Goal: Contribute content: Add original content to the website for others to see

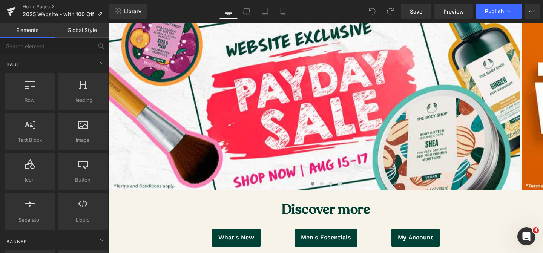
scroll to position [121, 0]
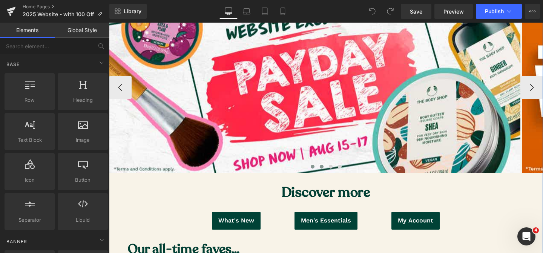
click at [321, 166] on span at bounding box center [322, 167] width 4 height 4
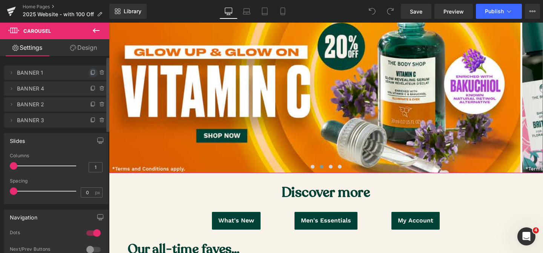
click at [92, 73] on icon at bounding box center [93, 72] width 3 height 4
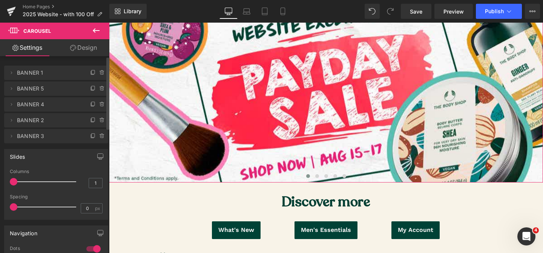
click at [56, 92] on span "BANNER 5" at bounding box center [48, 89] width 63 height 14
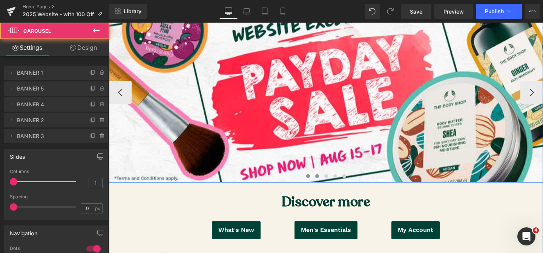
click at [317, 177] on span at bounding box center [317, 176] width 4 height 4
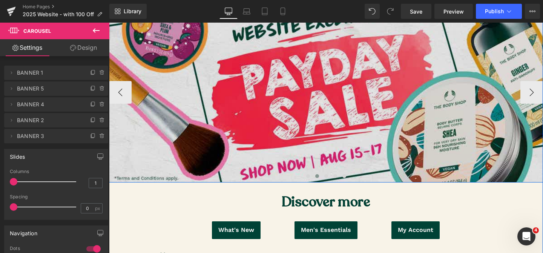
click at [244, 114] on img at bounding box center [326, 92] width 434 height 180
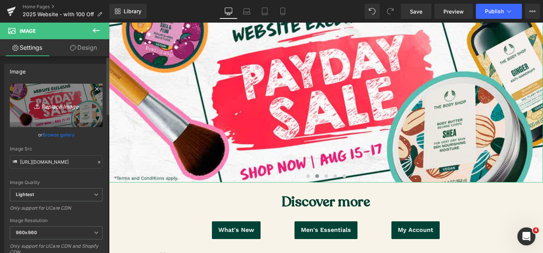
click at [42, 102] on icon "Replace Image" at bounding box center [56, 105] width 60 height 9
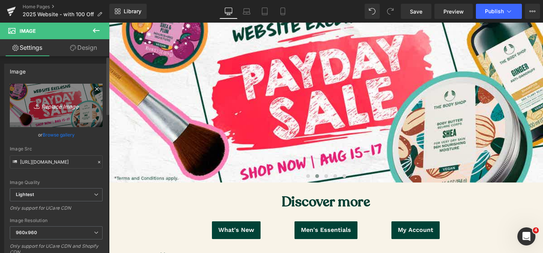
type input "C:\fakepath\gwp edelweiss (1).jpg"
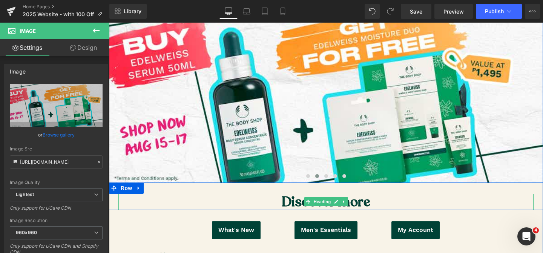
type input "[URL][DOMAIN_NAME]"
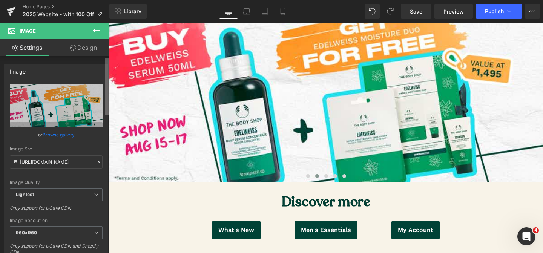
scroll to position [78, 0]
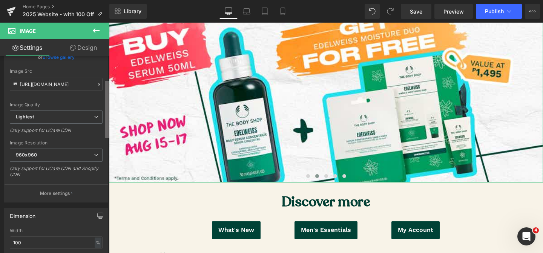
click at [104, 132] on div "Image [URL][DOMAIN_NAME] Replace Image Upload image or Browse gallery Image Src…" at bounding box center [54, 156] width 109 height 200
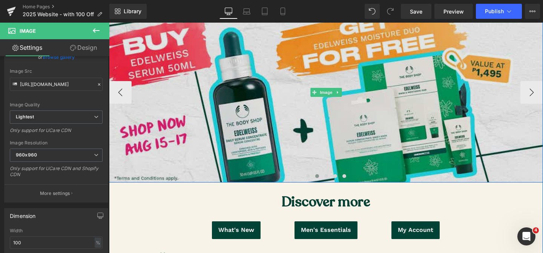
click at [162, 102] on img at bounding box center [326, 92] width 434 height 180
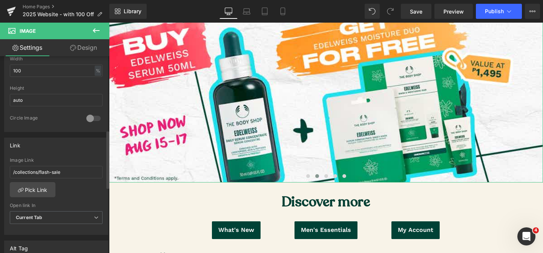
click at [100, 155] on div "Image [URL][DOMAIN_NAME] Replace Image Upload image or Browse gallery Image Src…" at bounding box center [54, 156] width 109 height 200
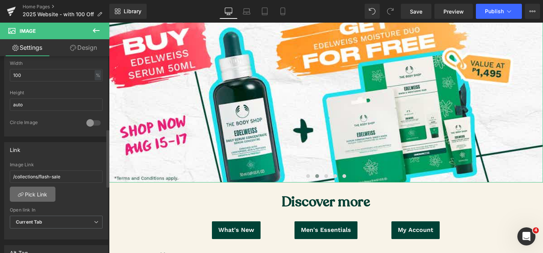
click at [43, 191] on link "Pick Link" at bounding box center [33, 194] width 46 height 15
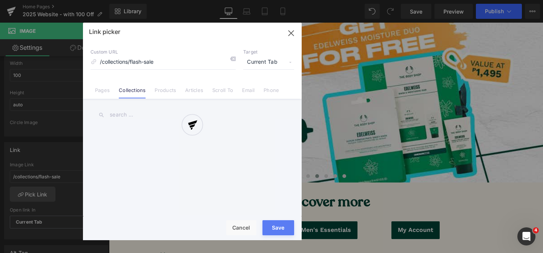
click at [140, 112] on div at bounding box center [192, 132] width 219 height 218
click at [133, 116] on div "Link picker Back to Library Insert Custom URL /collections/flash-sale Target Cu…" at bounding box center [192, 132] width 219 height 218
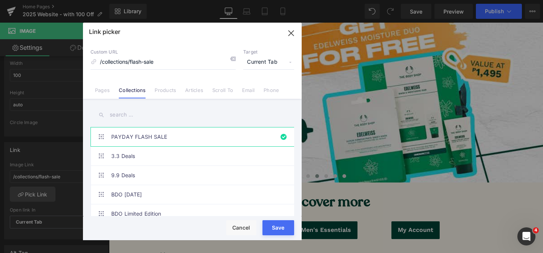
click at [133, 116] on input "text" at bounding box center [193, 114] width 204 height 17
paste input "buy-edelweiss-serum-50ml-get-edelweiss-moisture-duo-for-free"
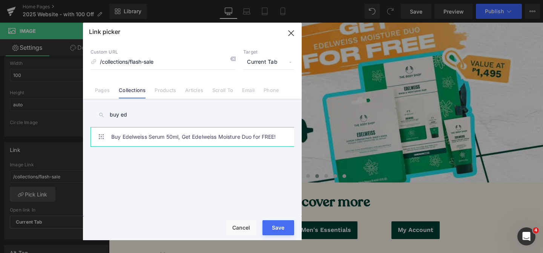
type input "buy ed"
click at [189, 136] on link "Buy Edelweiss Serum 50ml, Get Edelweiss Moisture Duo for FREE!" at bounding box center [194, 137] width 166 height 19
type input "/collections/buy-edelweiss-serum-50ml-get-edelweiss-moisture-duo-for-free"
click at [276, 231] on button "Save" at bounding box center [279, 227] width 32 height 15
type input "/collections/buy-edelweiss-serum-50ml-get-edelweiss-moisture-duo-for-free"
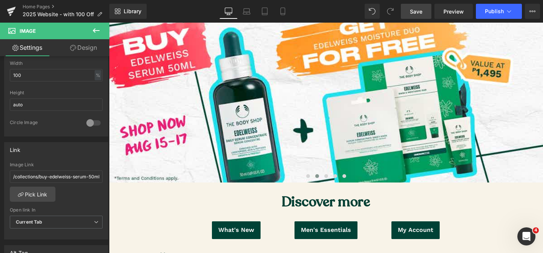
click at [416, 11] on span "Save" at bounding box center [416, 12] width 12 height 8
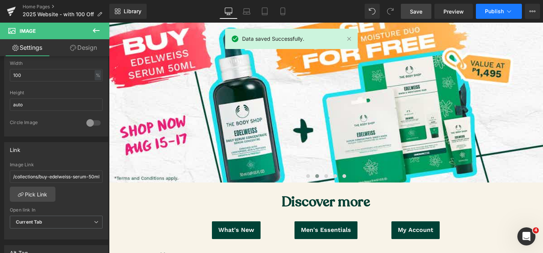
click at [490, 12] on span "Publish" at bounding box center [494, 11] width 19 height 6
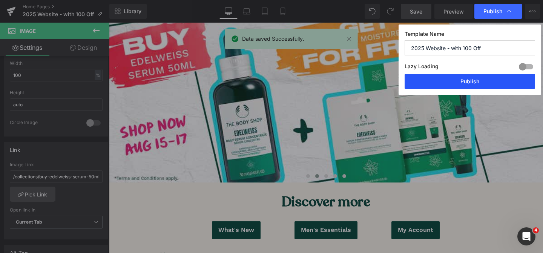
drag, startPoint x: 447, startPoint y: 88, endPoint x: 327, endPoint y: 31, distance: 132.5
click at [447, 88] on button "Publish" at bounding box center [470, 81] width 131 height 15
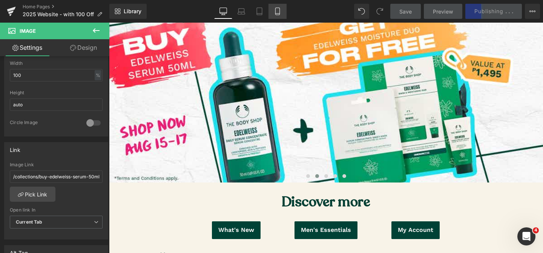
click at [279, 11] on icon at bounding box center [278, 12] width 8 height 8
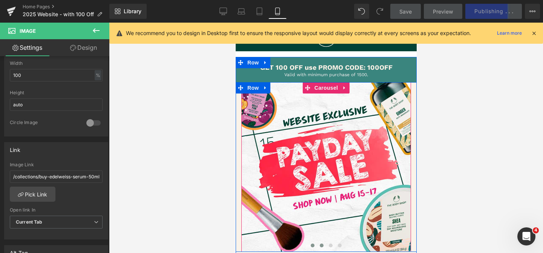
click at [321, 245] on span at bounding box center [322, 246] width 4 height 4
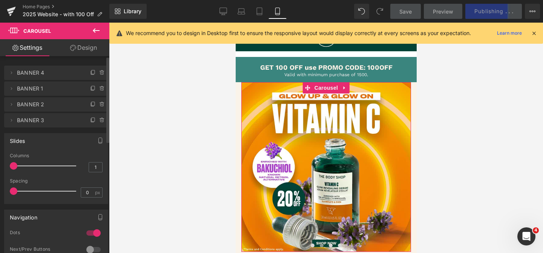
click at [34, 75] on span "BANNER 4" at bounding box center [48, 73] width 63 height 14
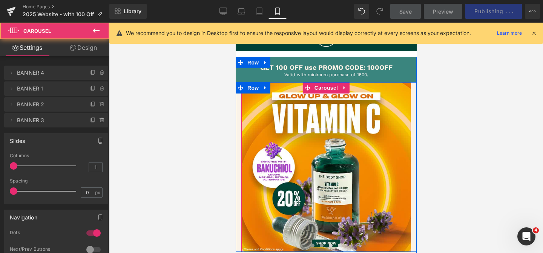
click at [314, 244] on span at bounding box center [313, 246] width 4 height 4
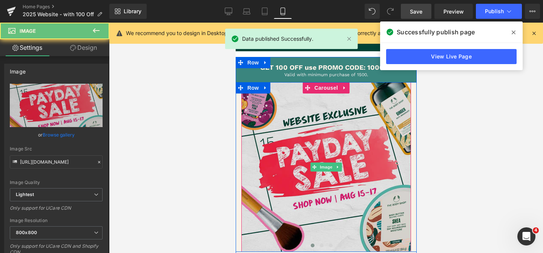
click at [280, 156] on img at bounding box center [326, 167] width 170 height 170
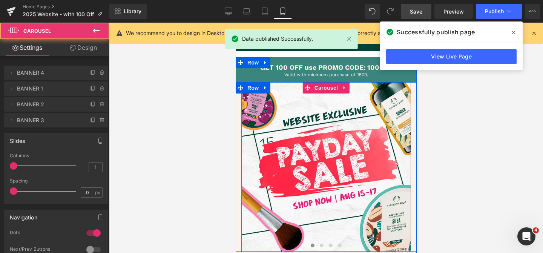
click at [312, 246] on span at bounding box center [313, 246] width 4 height 4
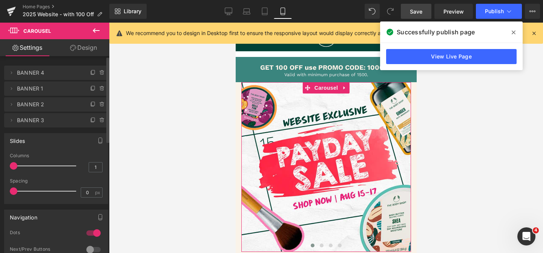
click at [61, 80] on div "Delete Cancel BANNER 4 BANNER 4 Name BANNER 4 Delete Cancel BANNER 1 BANNER 1 N…" at bounding box center [56, 95] width 104 height 63
click at [92, 74] on icon at bounding box center [93, 72] width 3 height 4
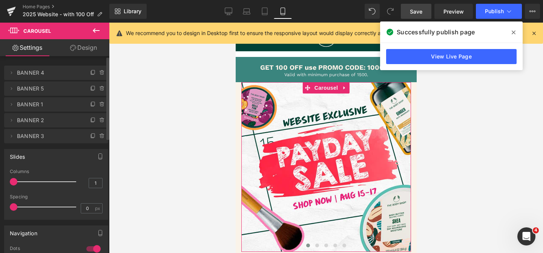
click at [57, 87] on span "BANNER 5" at bounding box center [48, 89] width 63 height 14
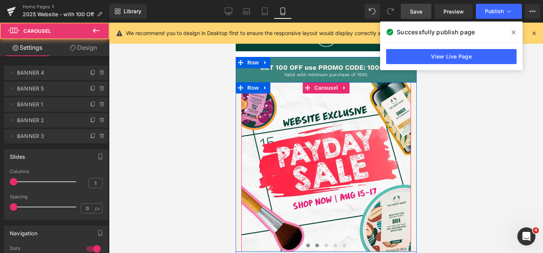
click at [318, 245] on span at bounding box center [317, 246] width 4 height 4
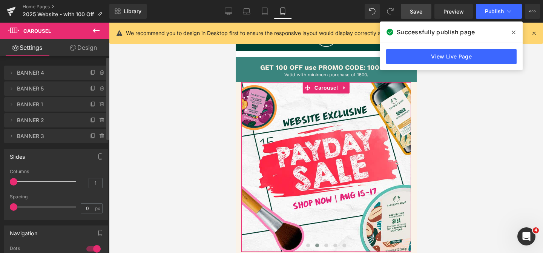
click at [63, 75] on span "BANNER 4" at bounding box center [48, 73] width 63 height 14
click at [37, 89] on span "BANNER 5" at bounding box center [48, 89] width 63 height 14
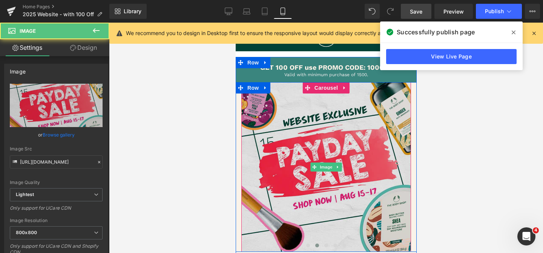
click at [289, 204] on img at bounding box center [326, 167] width 170 height 170
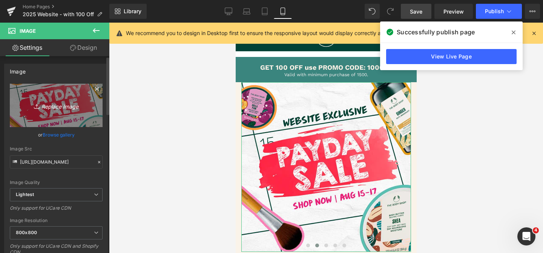
click at [70, 112] on link "Replace Image" at bounding box center [56, 105] width 93 height 43
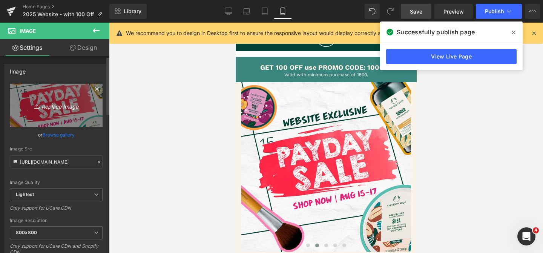
type input "C:\fakepath\2222.jpg"
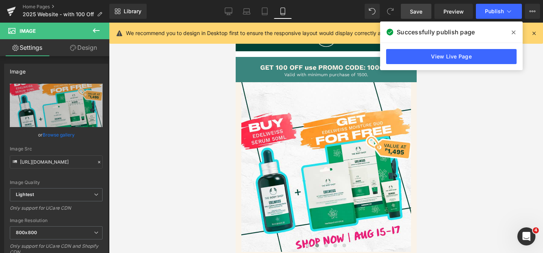
type input "[URL][DOMAIN_NAME]"
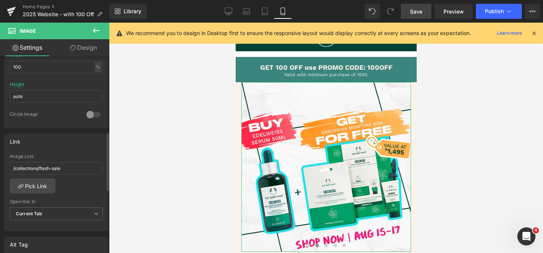
scroll to position [257, 0]
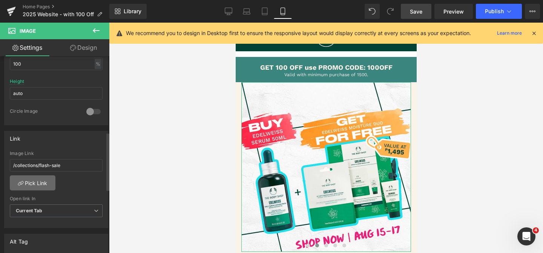
click at [31, 179] on link "Pick Link" at bounding box center [33, 182] width 46 height 15
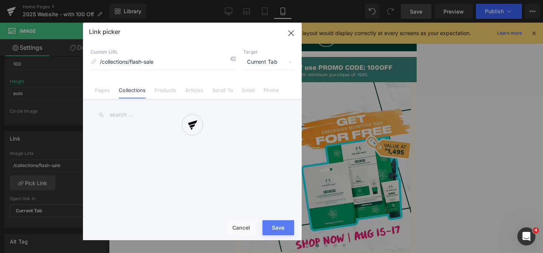
click at [131, 120] on div at bounding box center [192, 132] width 219 height 218
click at [135, 103] on div at bounding box center [192, 132] width 219 height 218
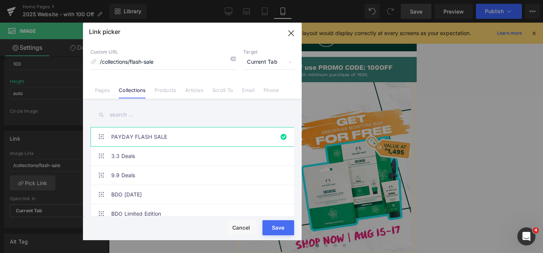
click at [132, 110] on input "text" at bounding box center [193, 114] width 204 height 17
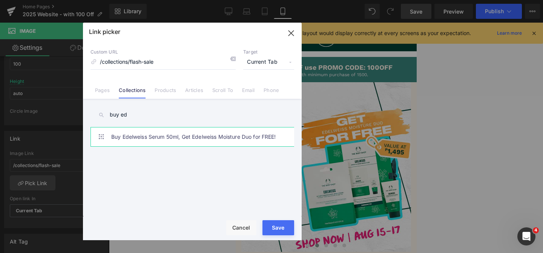
type input "buy ed"
click at [142, 143] on link "Buy Edelweiss Serum 50ml, Get Edelweiss Moisture Duo for FREE!" at bounding box center [194, 137] width 166 height 19
type input "/collections/buy-edelweiss-serum-50ml-get-edelweiss-moisture-duo-for-free"
click at [291, 229] on button "Save" at bounding box center [279, 227] width 32 height 15
type input "/collections/buy-edelweiss-serum-50ml-get-edelweiss-moisture-duo-for-free"
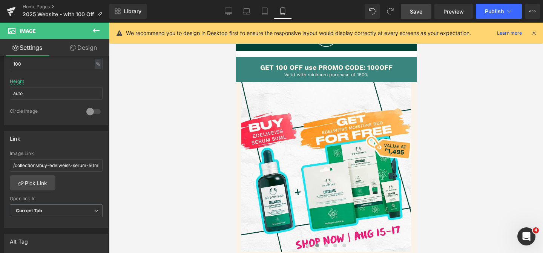
click at [418, 11] on span "Save" at bounding box center [416, 12] width 12 height 8
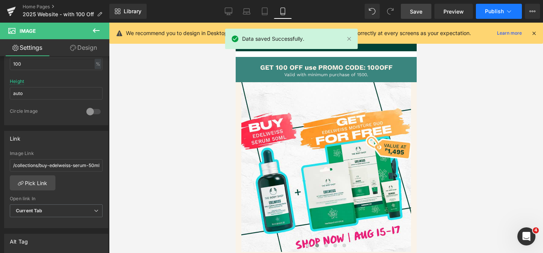
click at [495, 10] on span "Publish" at bounding box center [494, 11] width 19 height 6
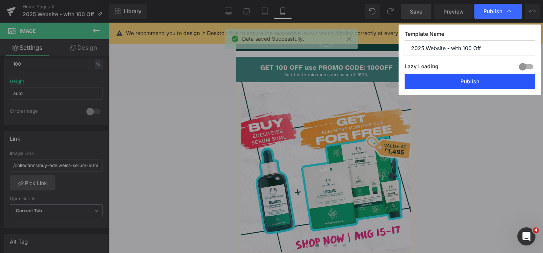
click at [491, 86] on button "Publish" at bounding box center [470, 81] width 131 height 15
